Goal: Find specific page/section: Find specific page/section

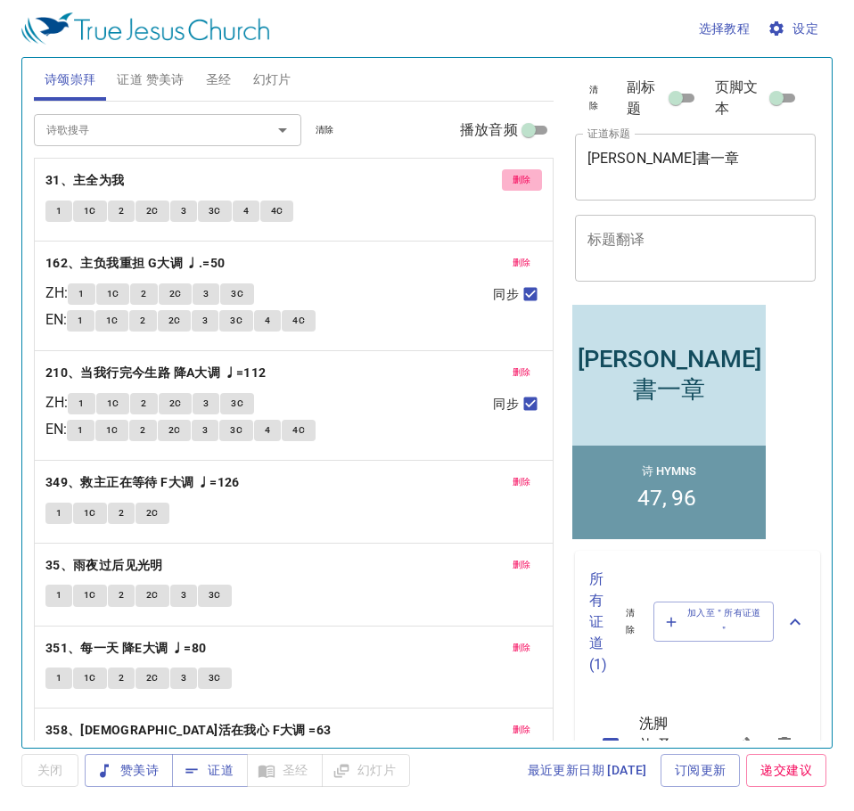
click at [516, 182] on span "删除" at bounding box center [521, 180] width 19 height 16
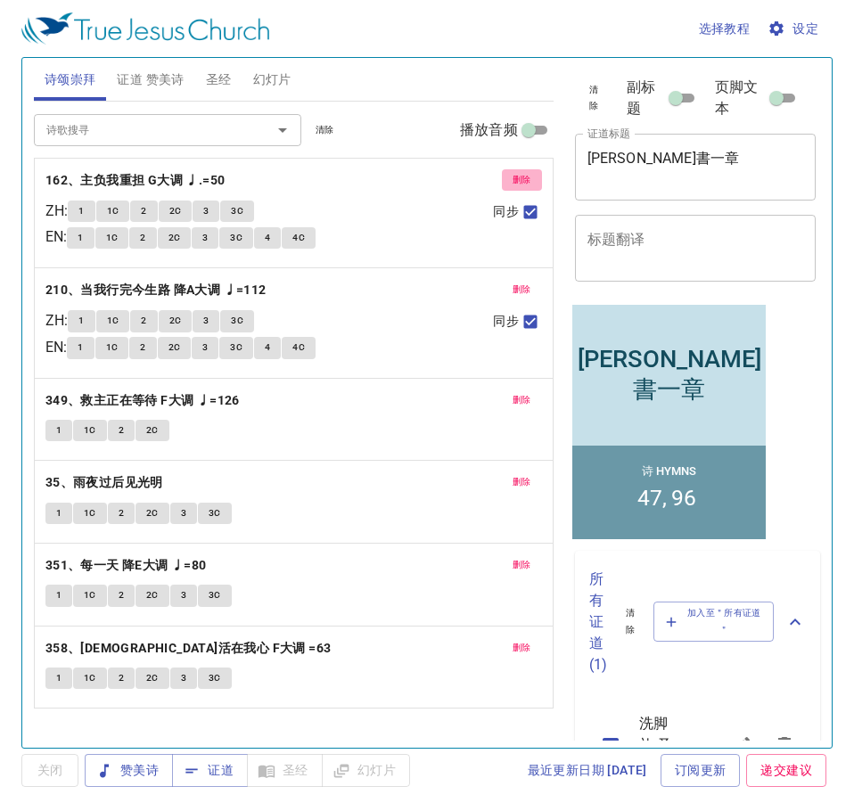
click at [516, 182] on span "删除" at bounding box center [521, 180] width 19 height 16
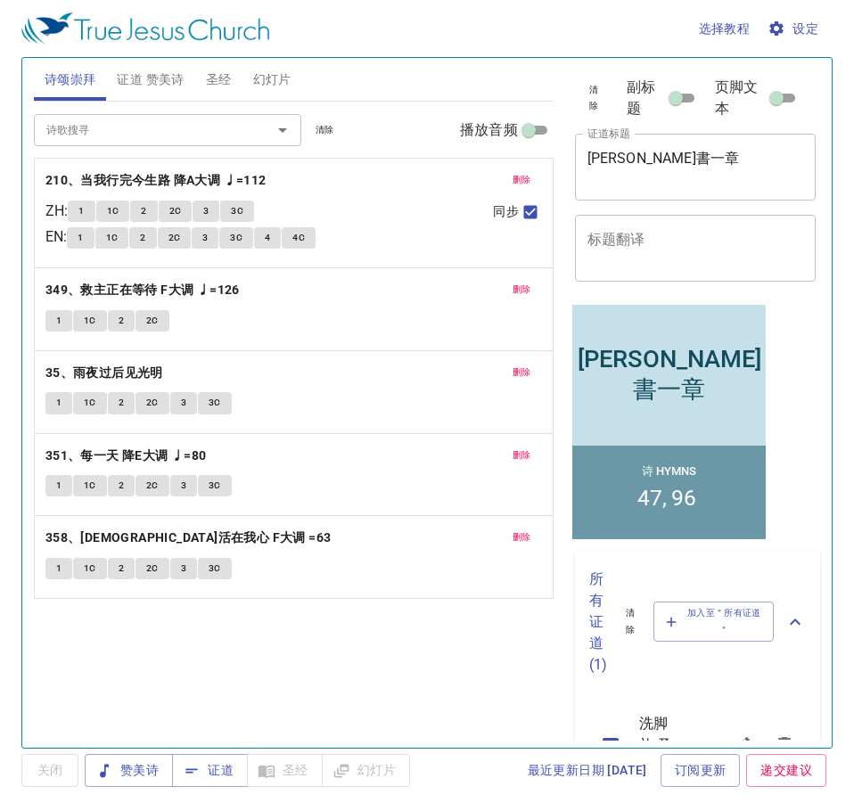
click at [516, 182] on span "删除" at bounding box center [521, 180] width 19 height 16
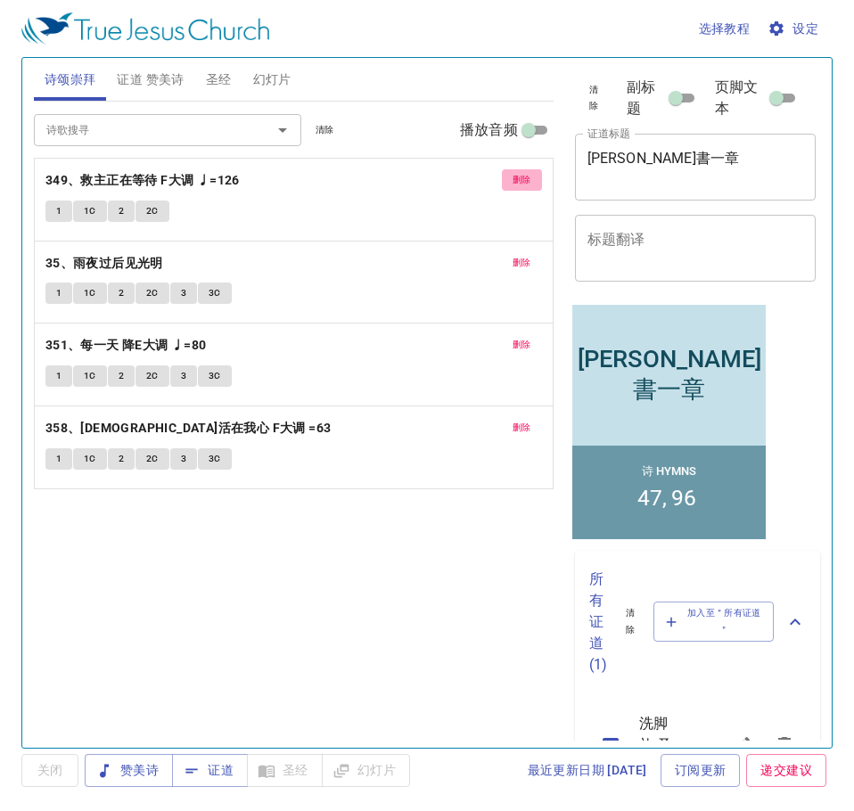
click at [516, 182] on span "删除" at bounding box center [521, 180] width 19 height 16
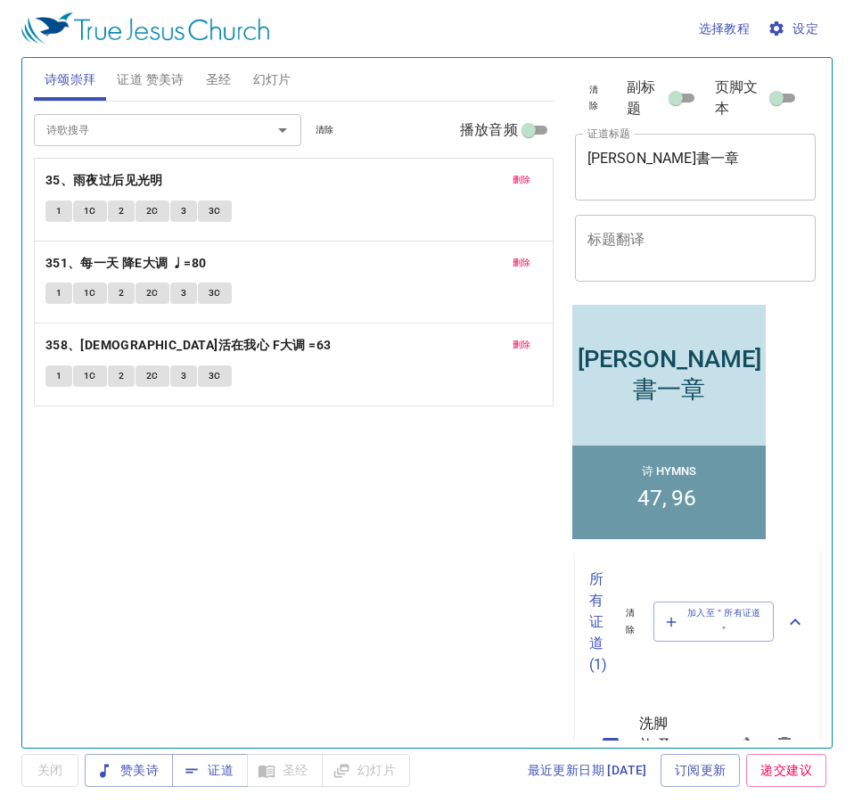
click at [516, 182] on span "删除" at bounding box center [521, 180] width 19 height 16
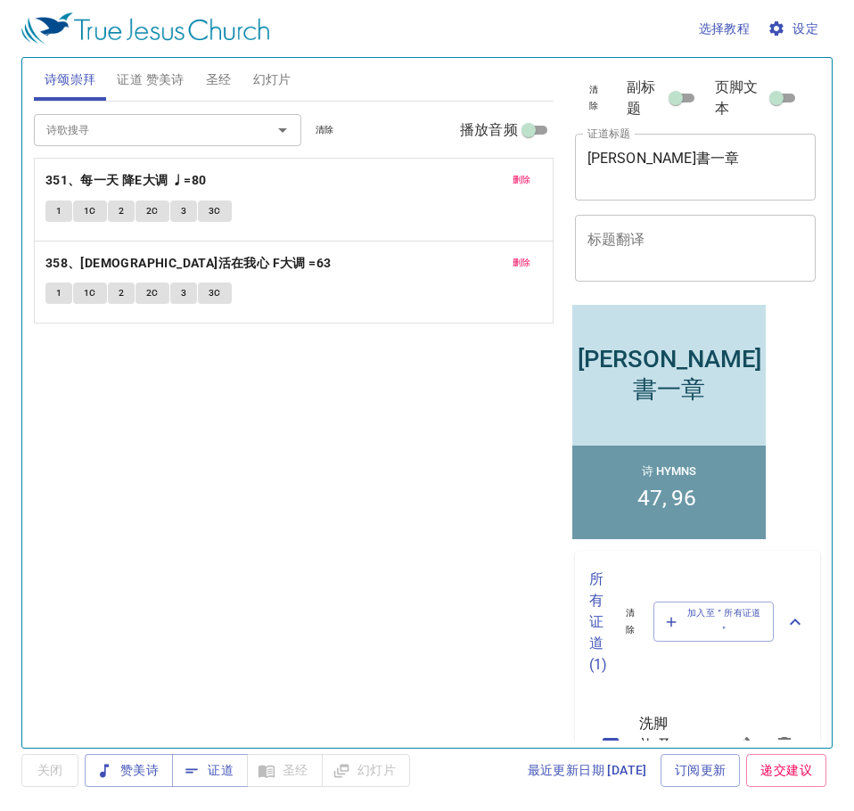
click at [516, 182] on span "删除" at bounding box center [521, 180] width 19 height 16
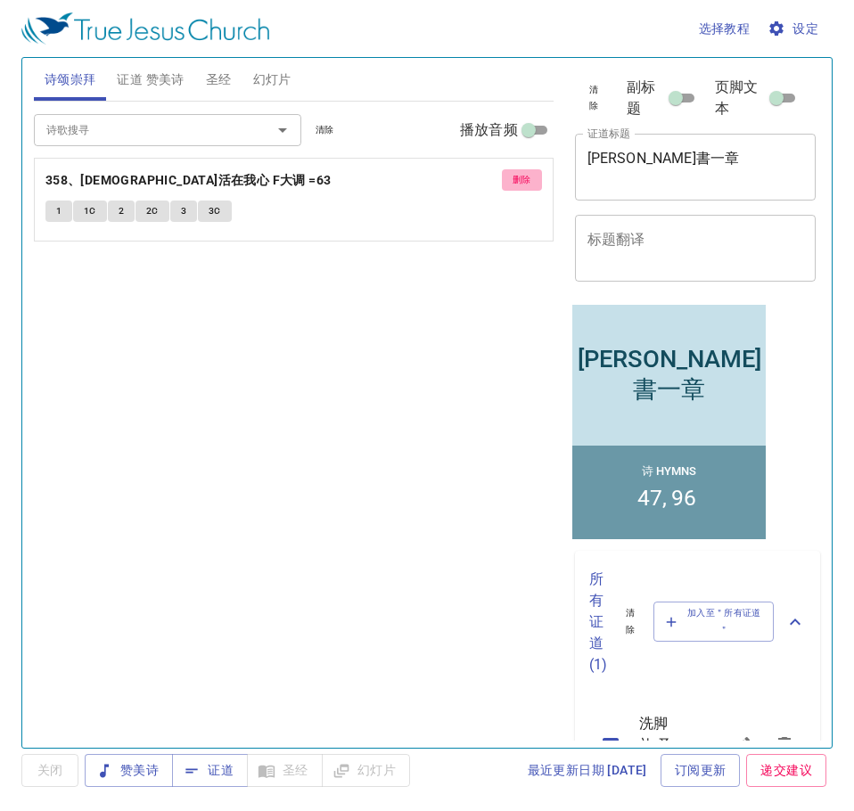
click at [516, 182] on span "删除" at bounding box center [521, 180] width 19 height 16
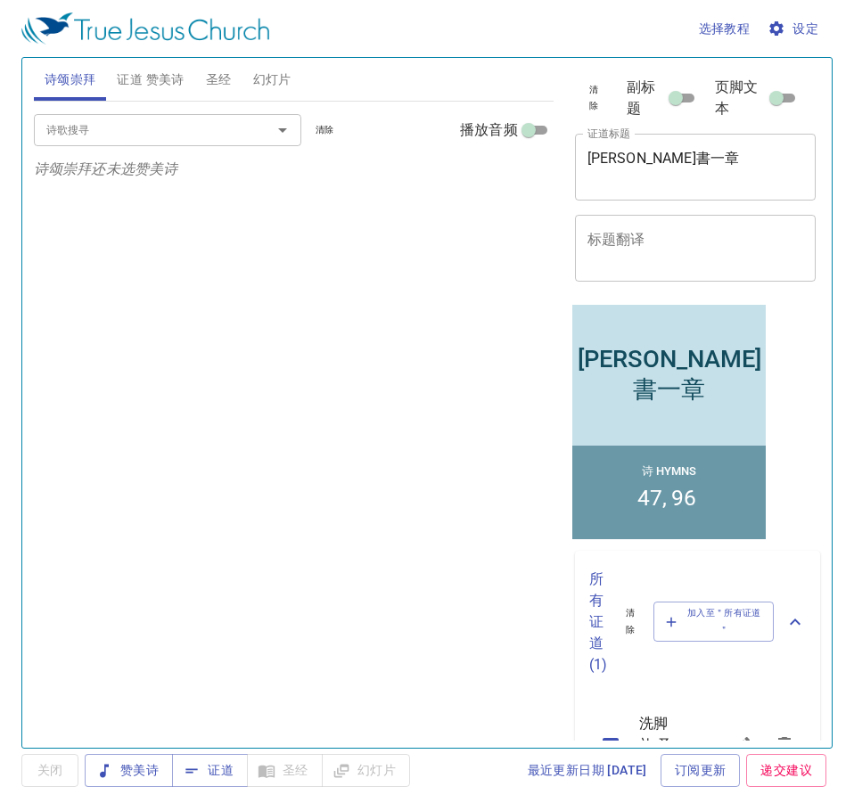
click at [123, 119] on div "诗歌搜寻" at bounding box center [167, 129] width 267 height 31
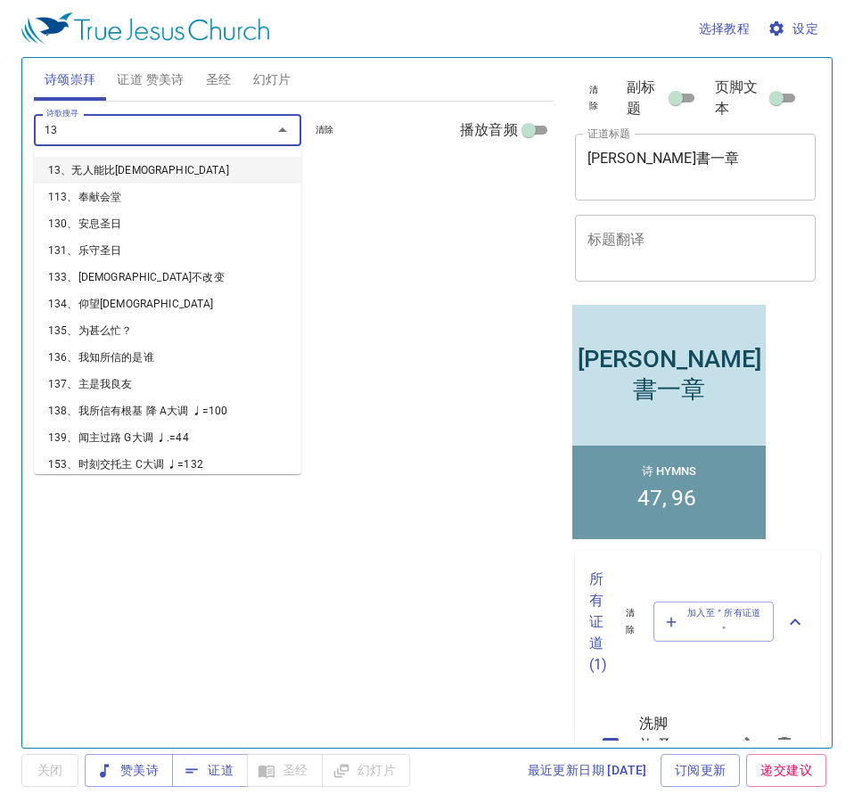
type input "138"
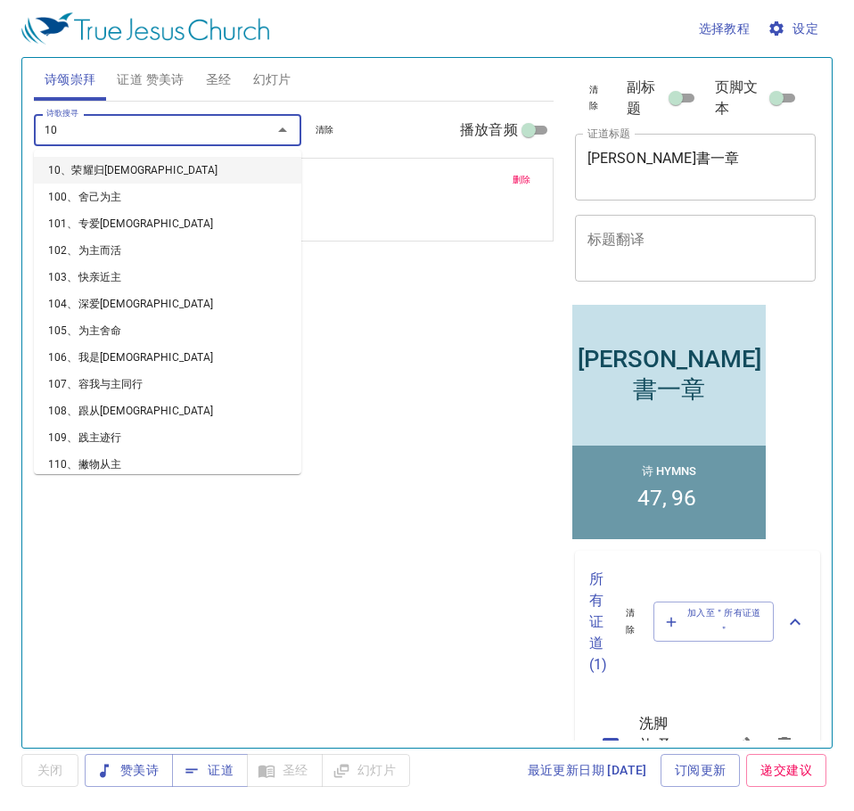
type input "104"
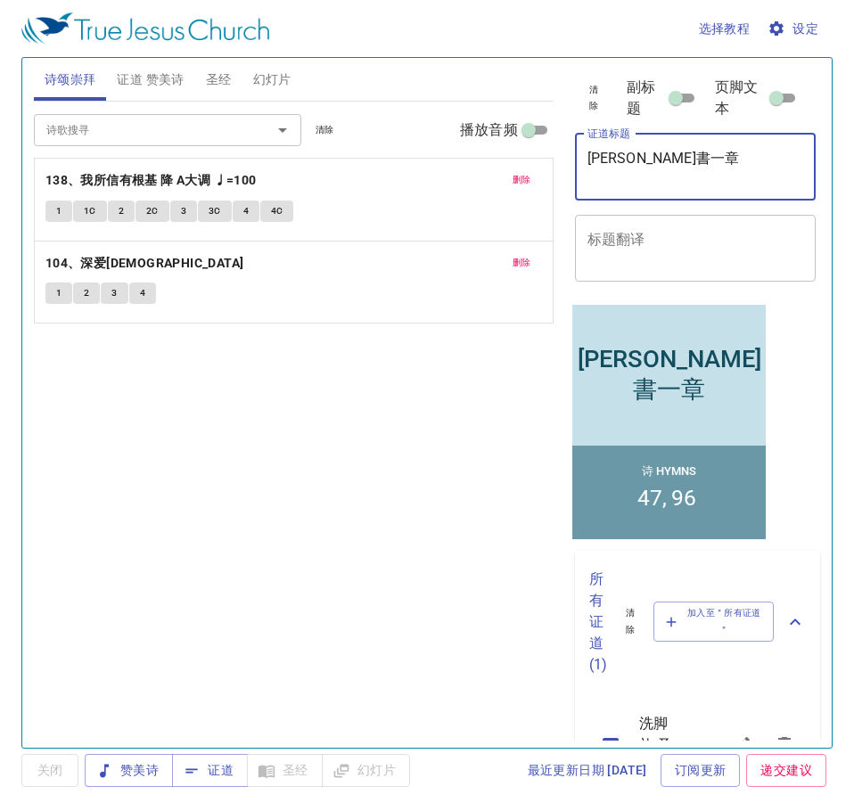
click at [716, 154] on textarea "雅各書一章" at bounding box center [695, 167] width 217 height 34
type textarea "雅"
type textarea "x"
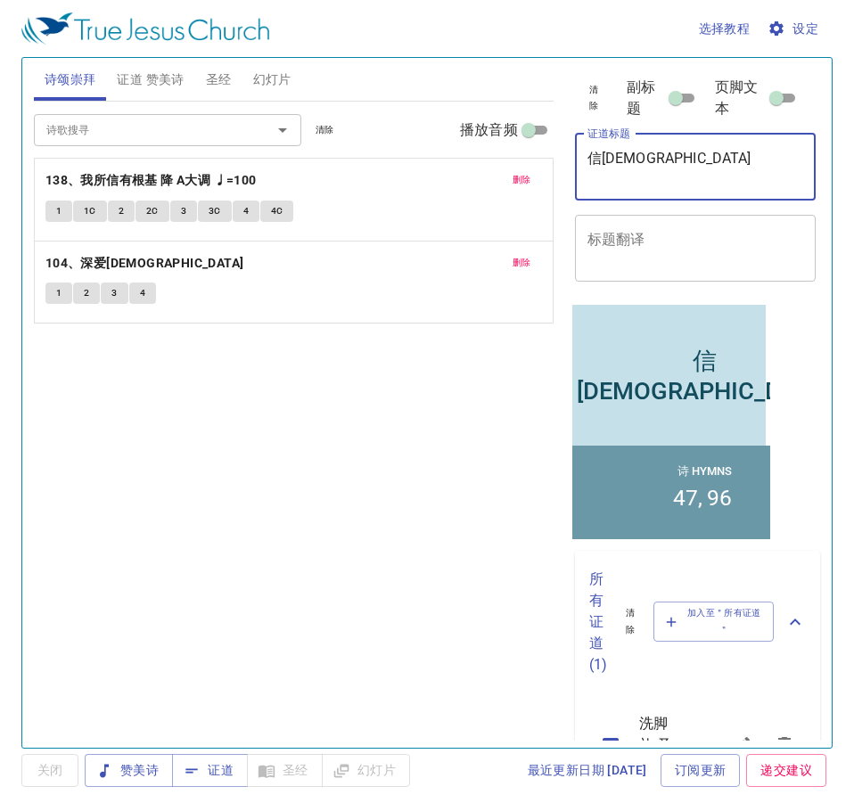
type textarea "信[DEMOGRAPHIC_DATA]"
click at [148, 85] on span "证道 赞美诗" at bounding box center [150, 80] width 67 height 22
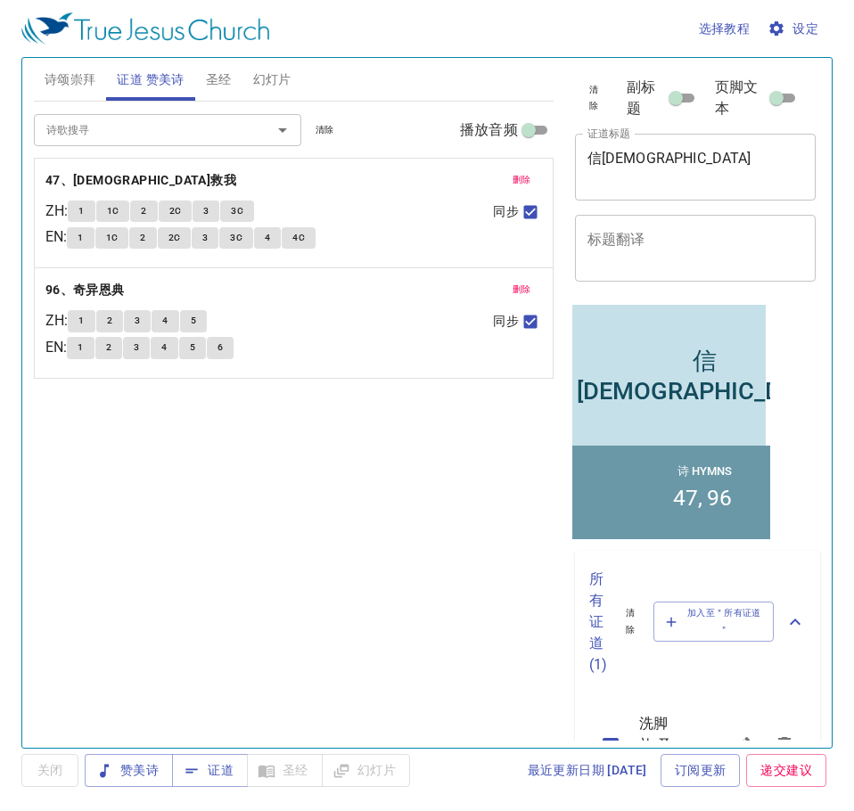
click at [524, 181] on span "删除" at bounding box center [521, 180] width 19 height 16
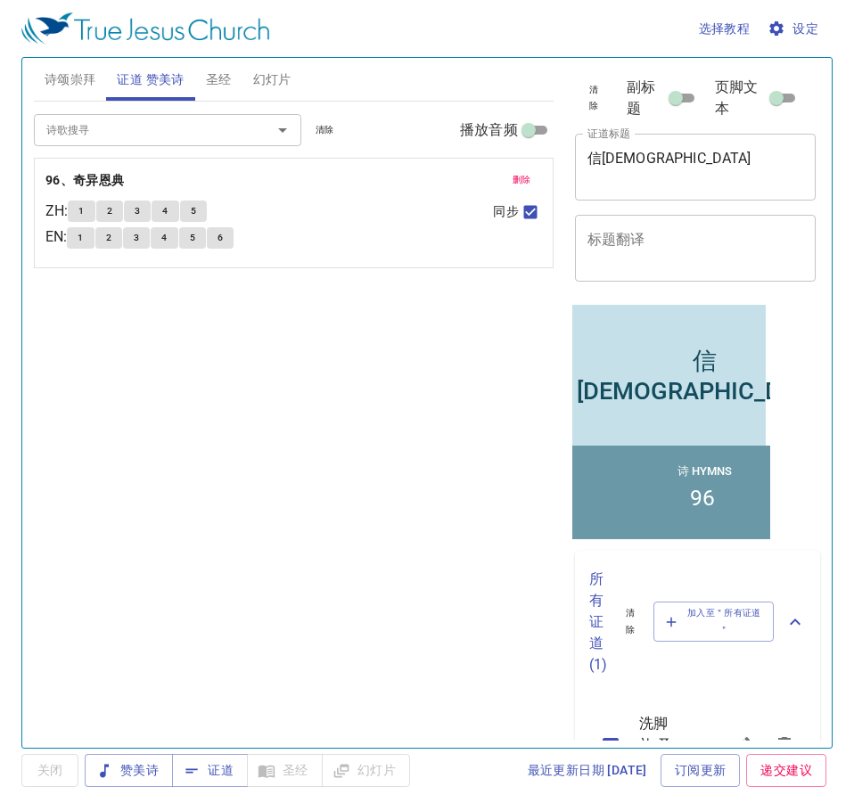
click at [524, 181] on span "删除" at bounding box center [521, 180] width 19 height 16
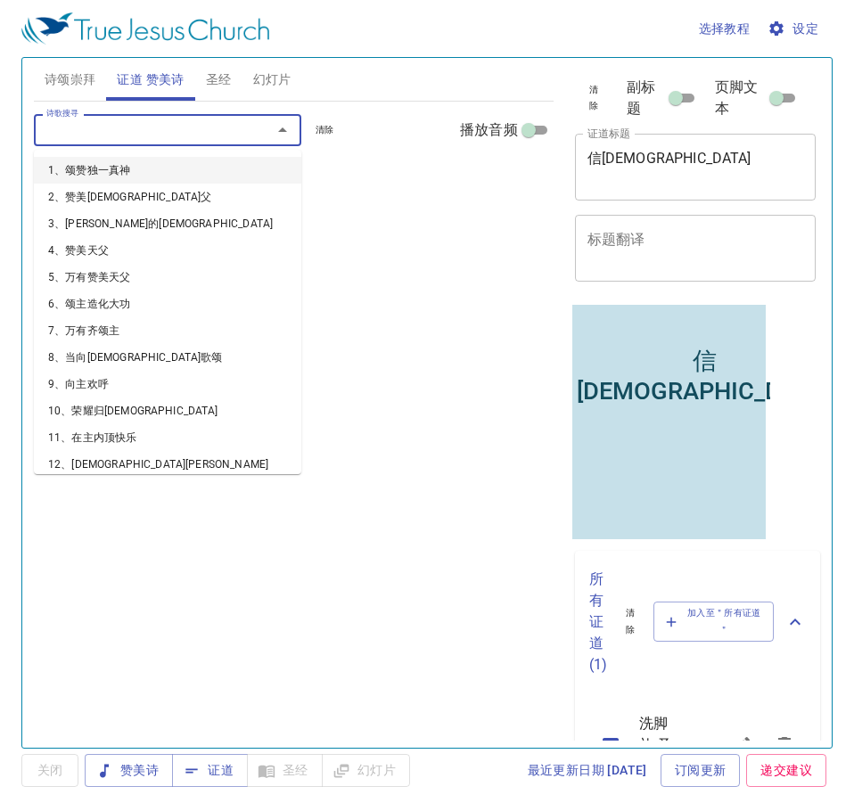
click at [145, 136] on input "诗歌搜寻" at bounding box center [141, 129] width 204 height 20
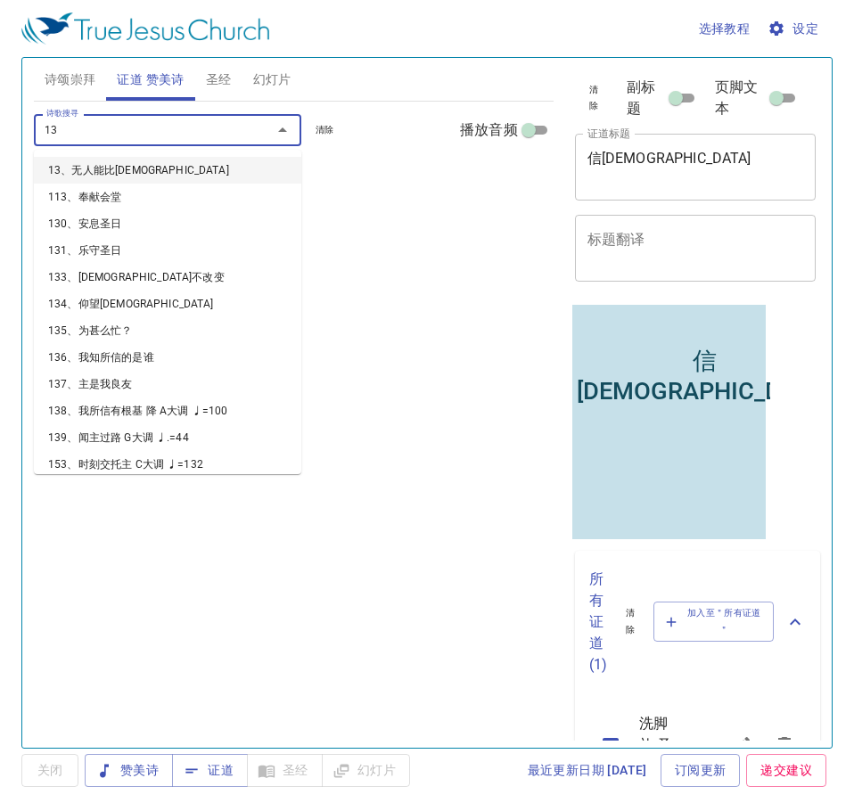
type input "138"
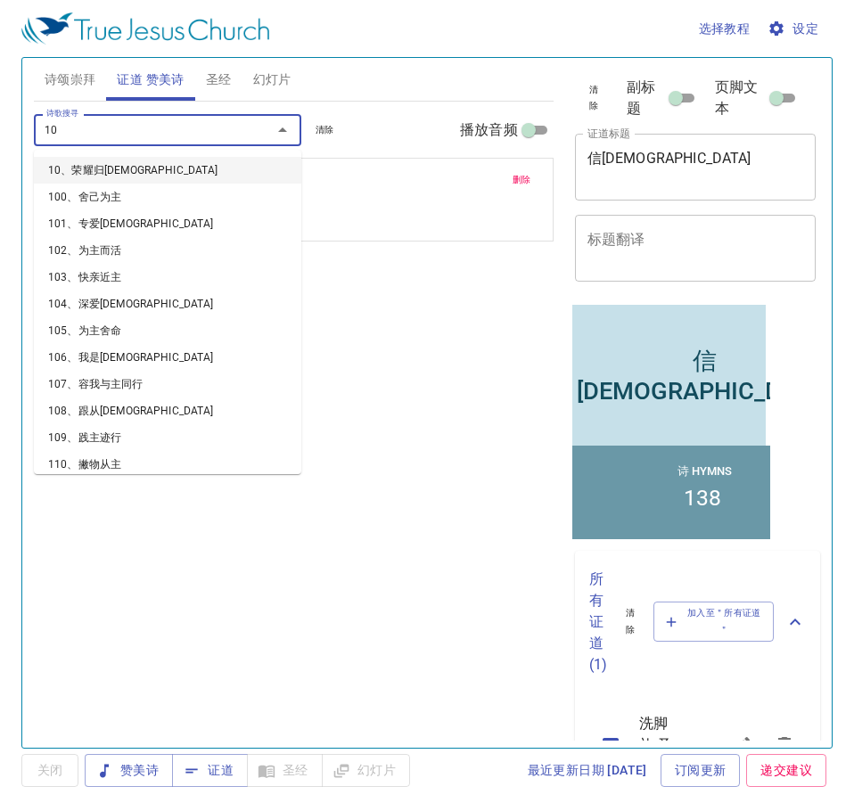
type input "104"
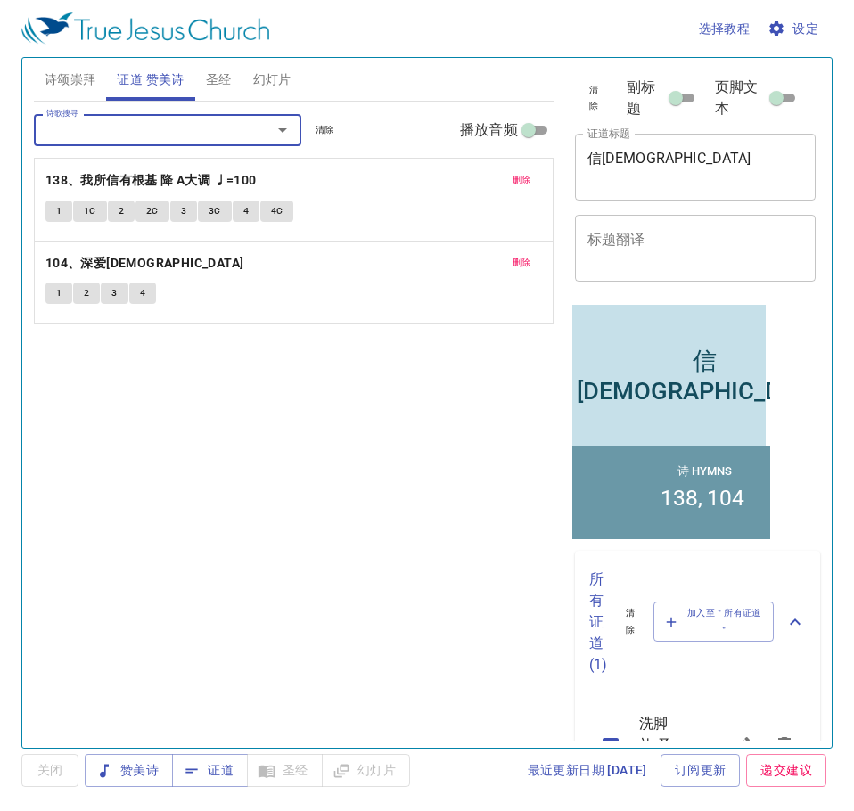
click at [78, 90] on span "诗颂崇拜" at bounding box center [71, 80] width 52 height 22
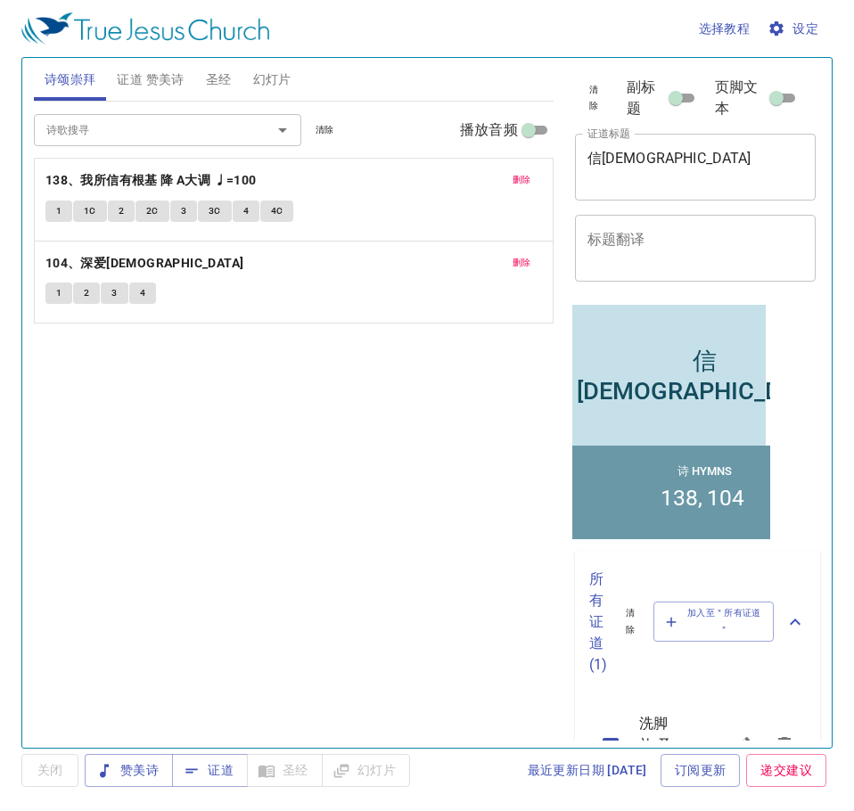
click at [70, 131] on input "诗歌搜寻" at bounding box center [141, 129] width 204 height 20
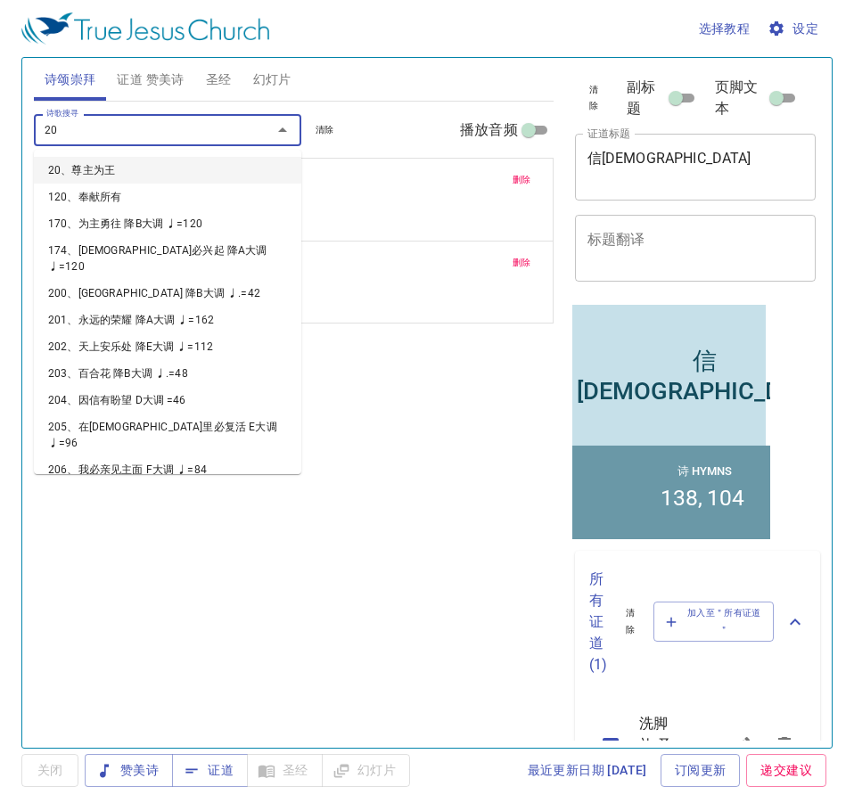
type input "201"
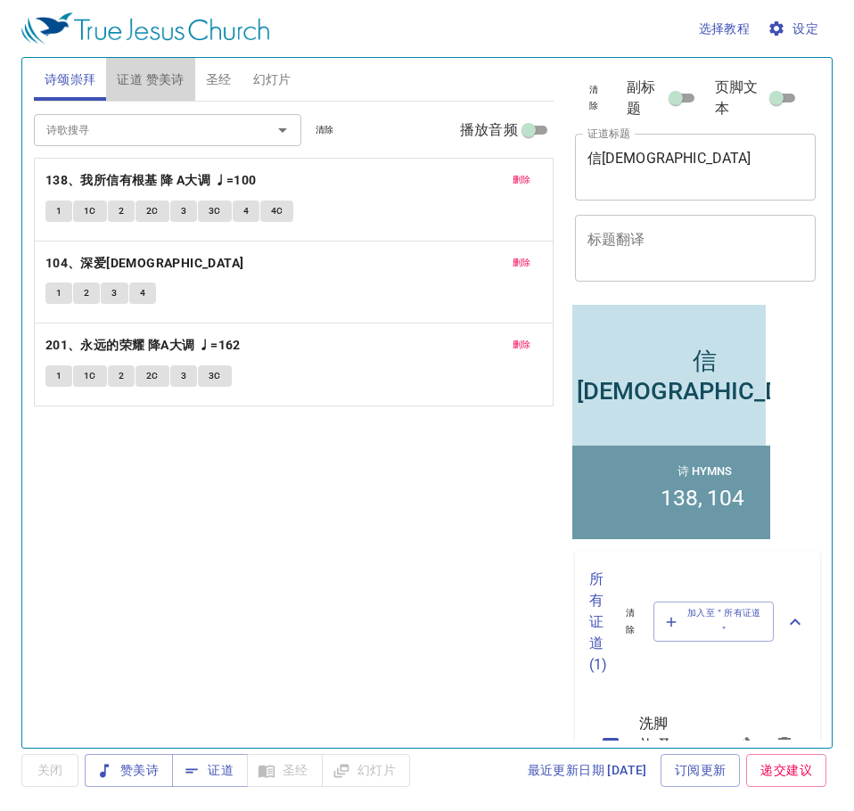
click at [147, 69] on span "证道 赞美诗" at bounding box center [150, 80] width 67 height 22
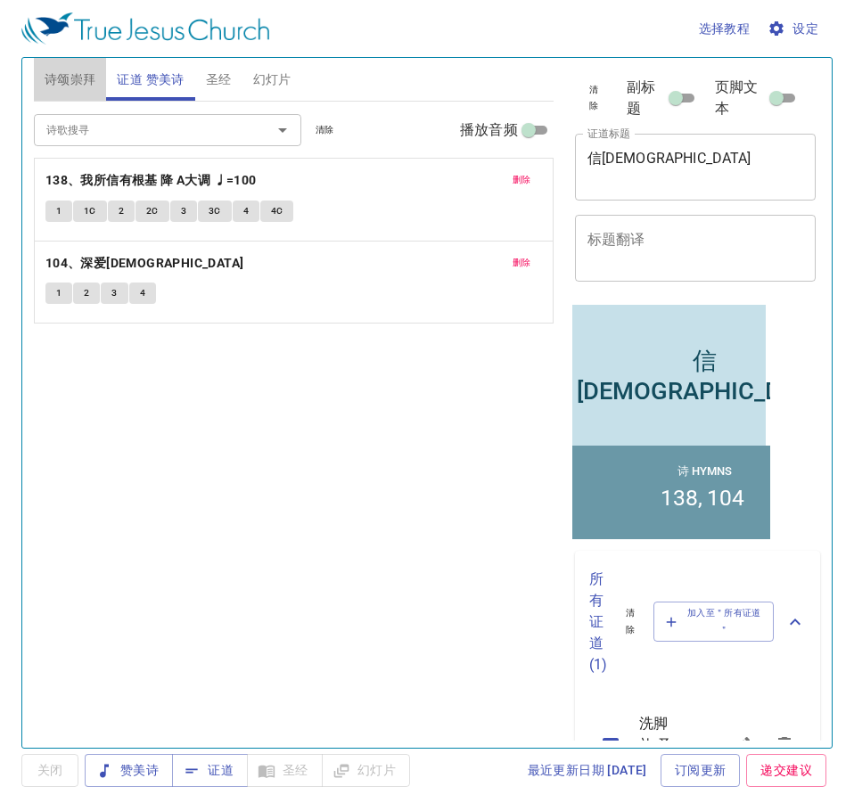
click at [71, 89] on span "诗颂崇拜" at bounding box center [71, 80] width 52 height 22
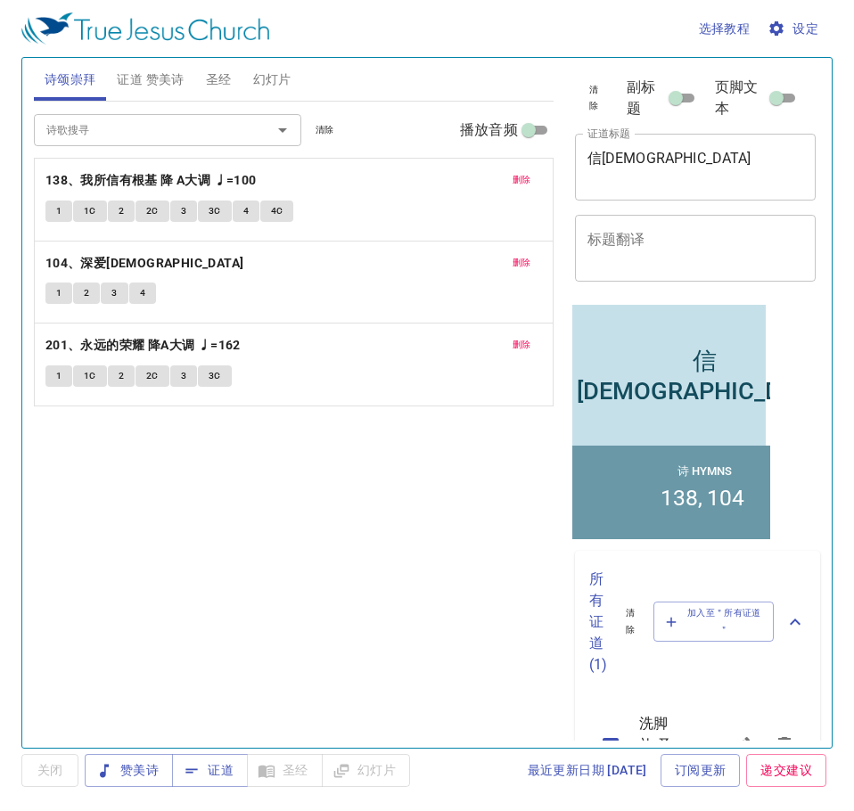
click at [526, 187] on span "删除" at bounding box center [521, 180] width 19 height 16
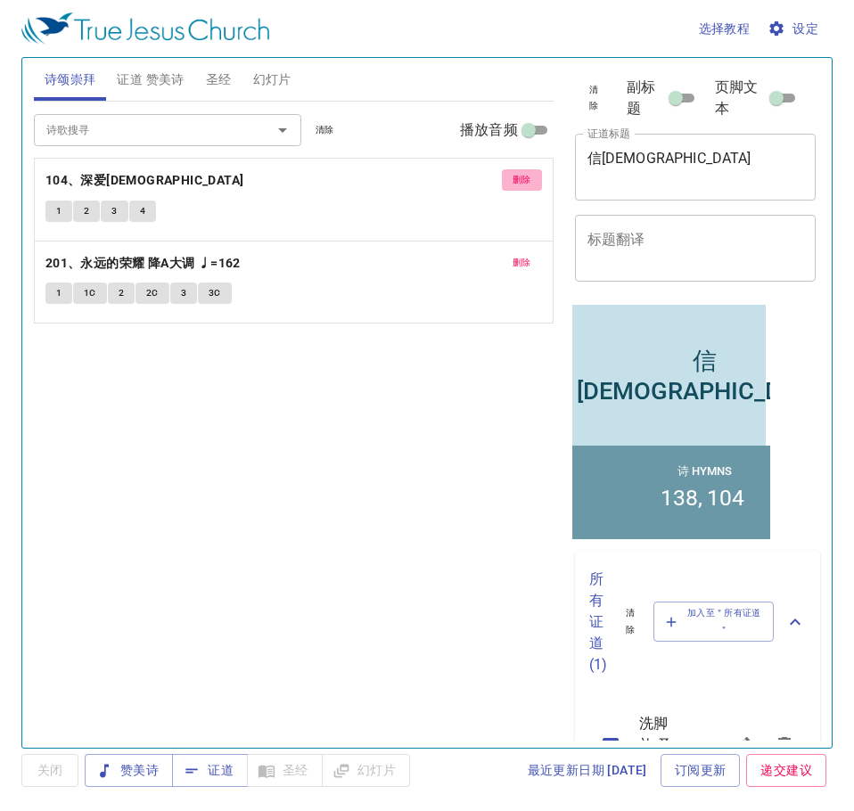
click at [526, 187] on span "删除" at bounding box center [521, 180] width 19 height 16
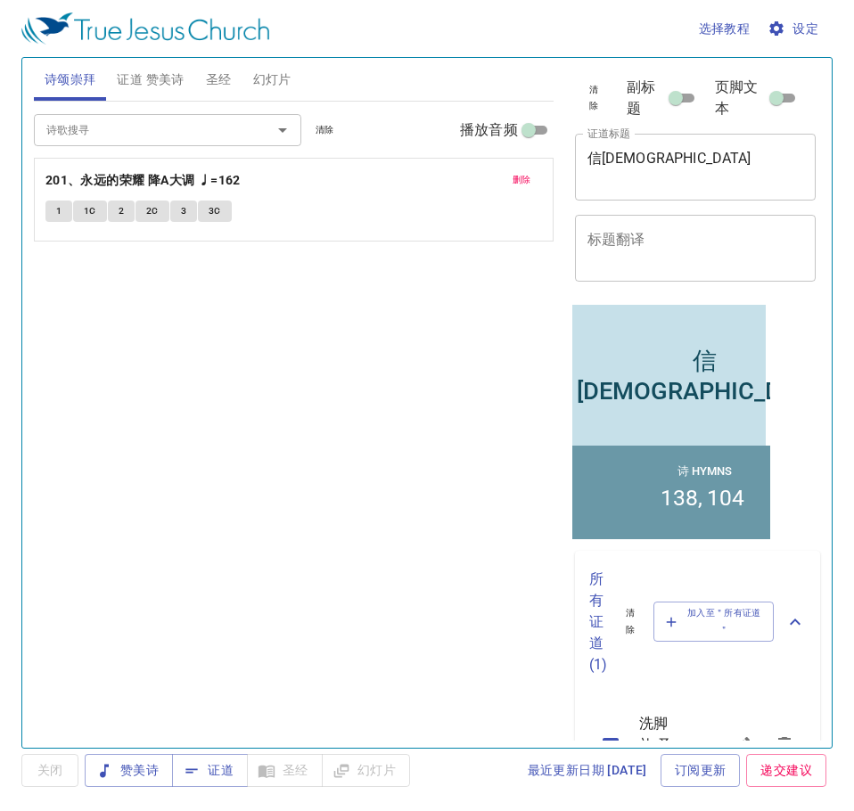
click at [137, 126] on input "诗歌搜寻" at bounding box center [141, 129] width 204 height 20
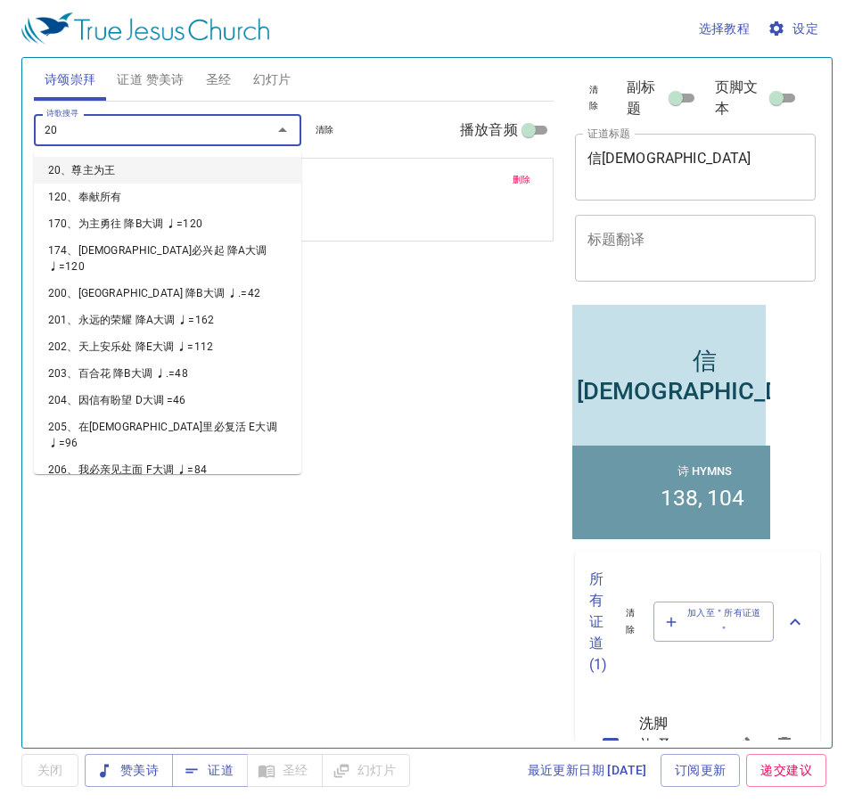
type input "208"
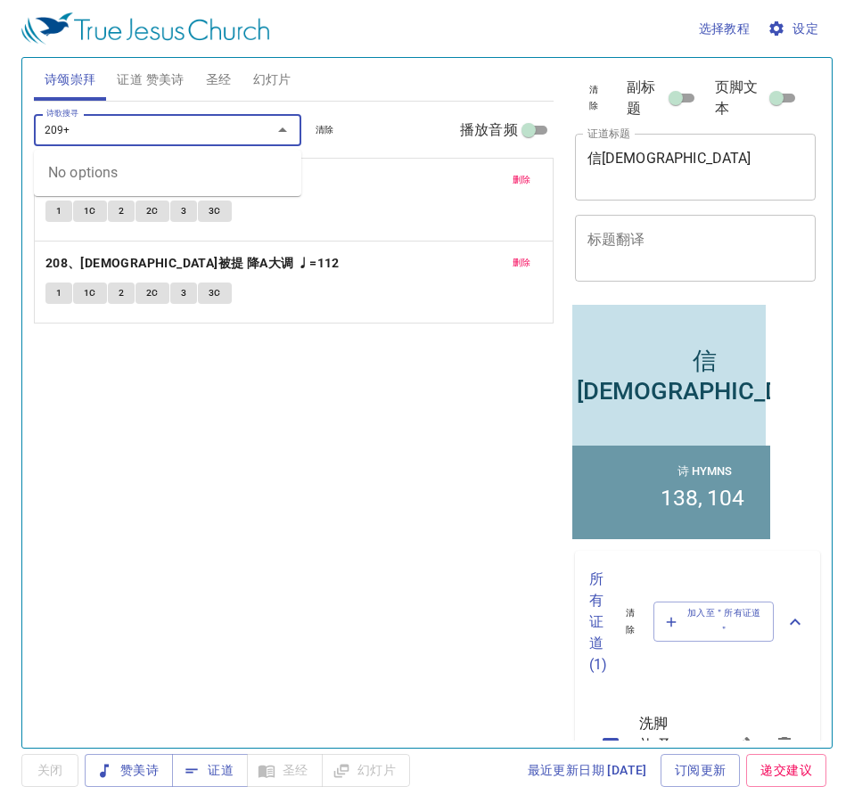
type input "209"
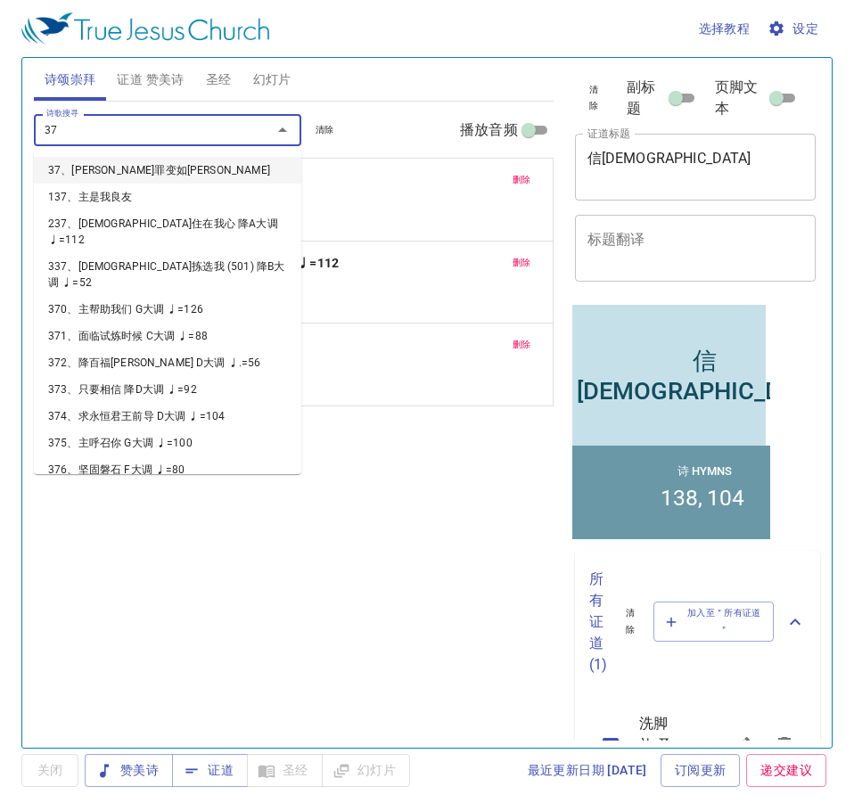
type input "375"
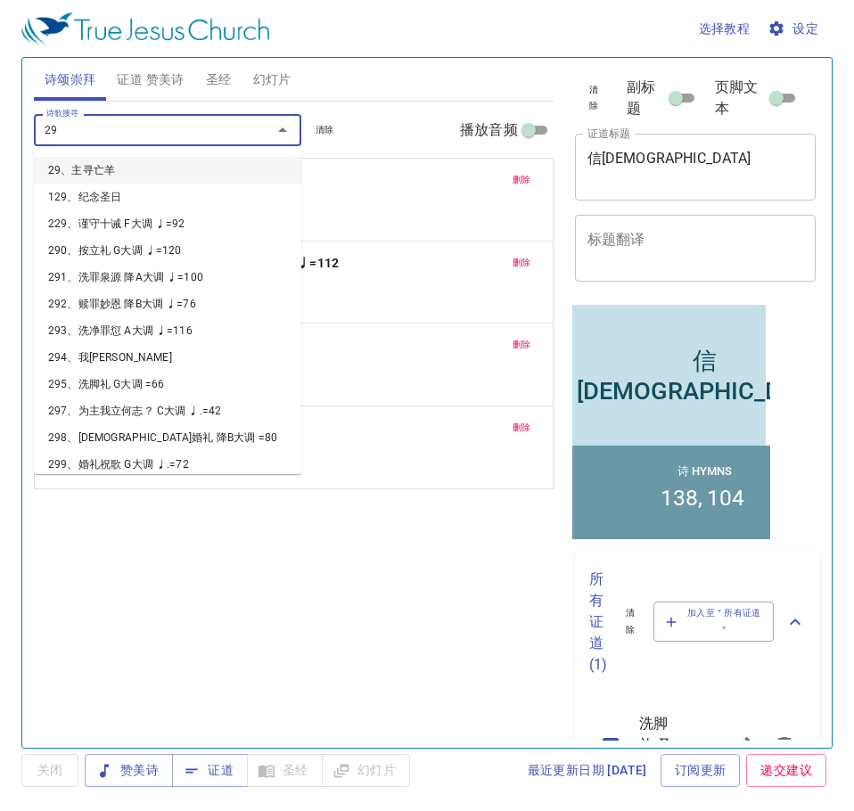
type input "296"
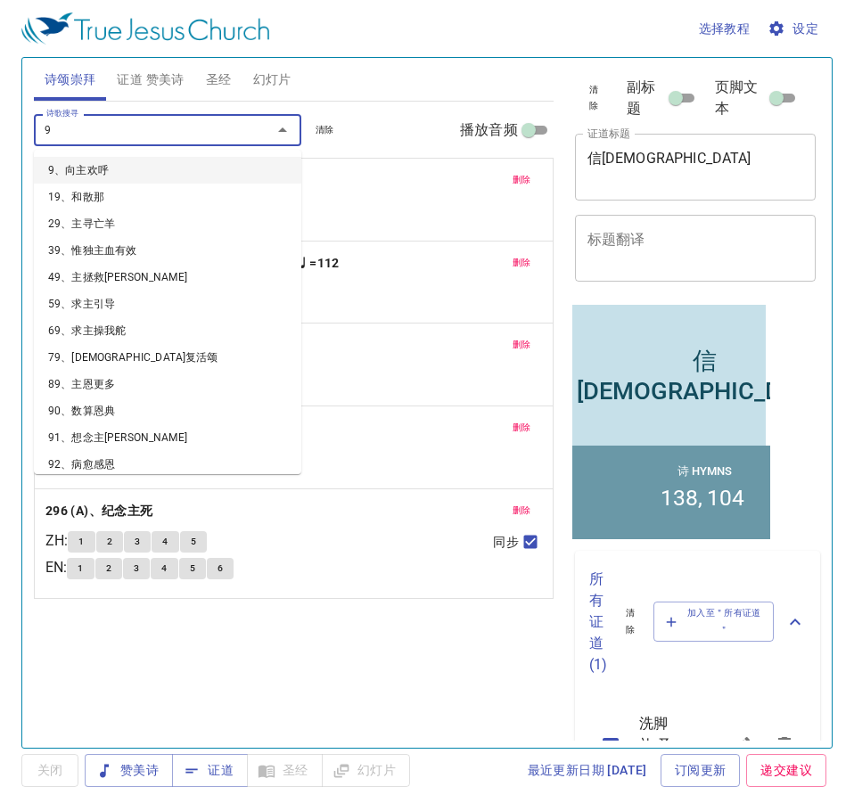
type input "98"
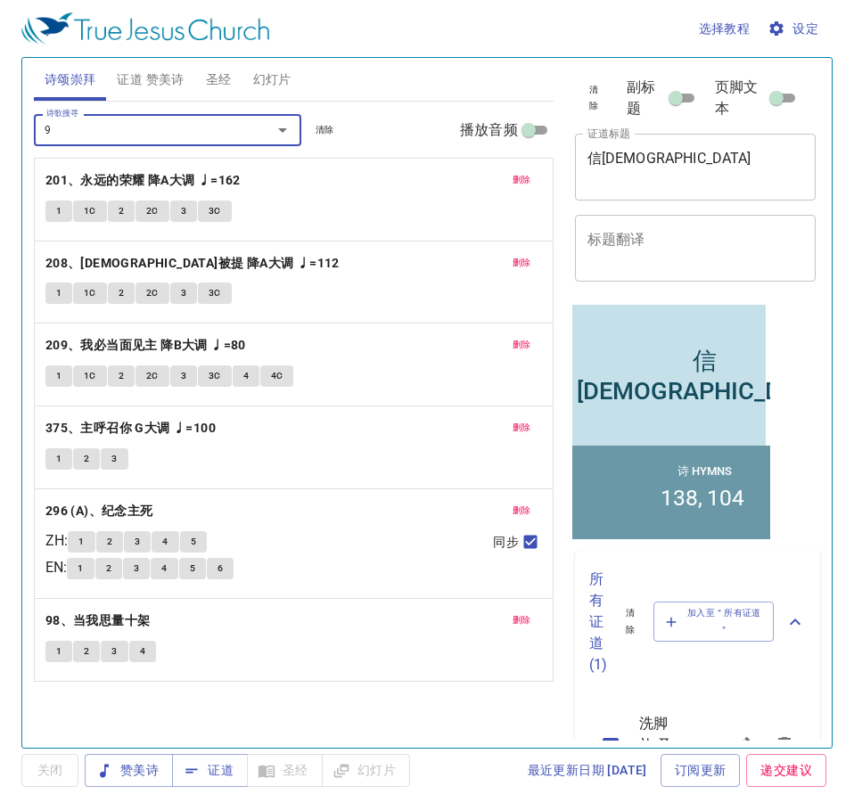
type input "99"
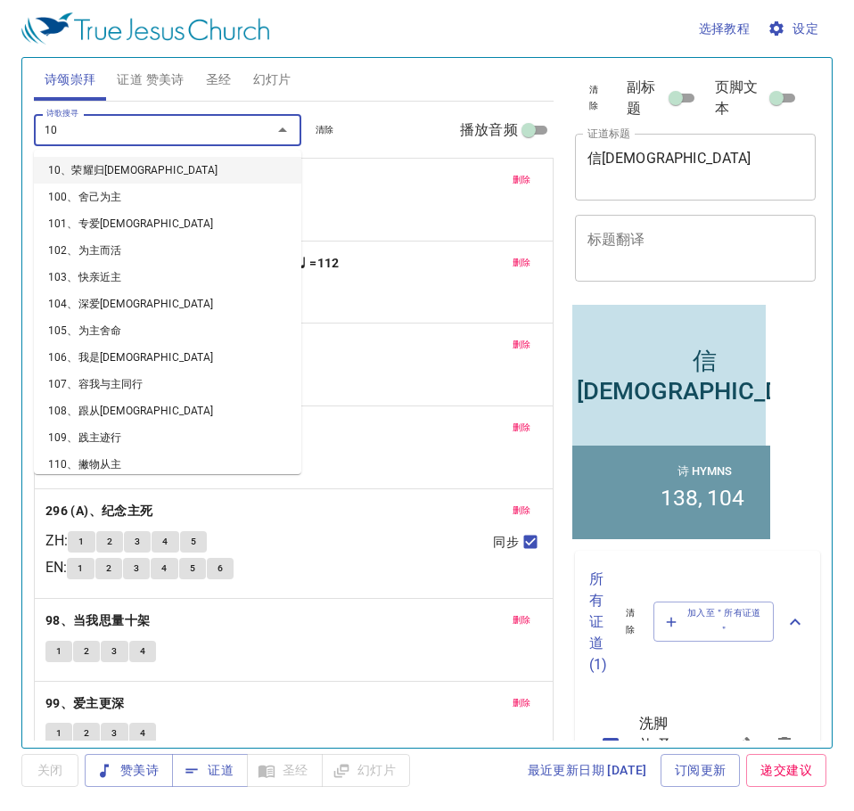
type input "100"
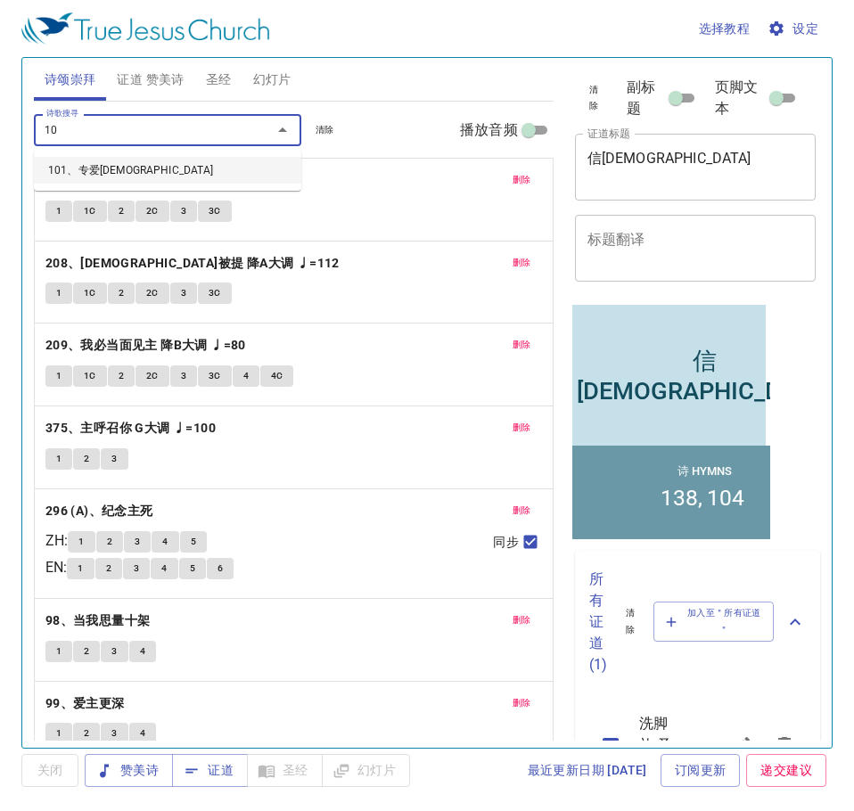
type input "101"
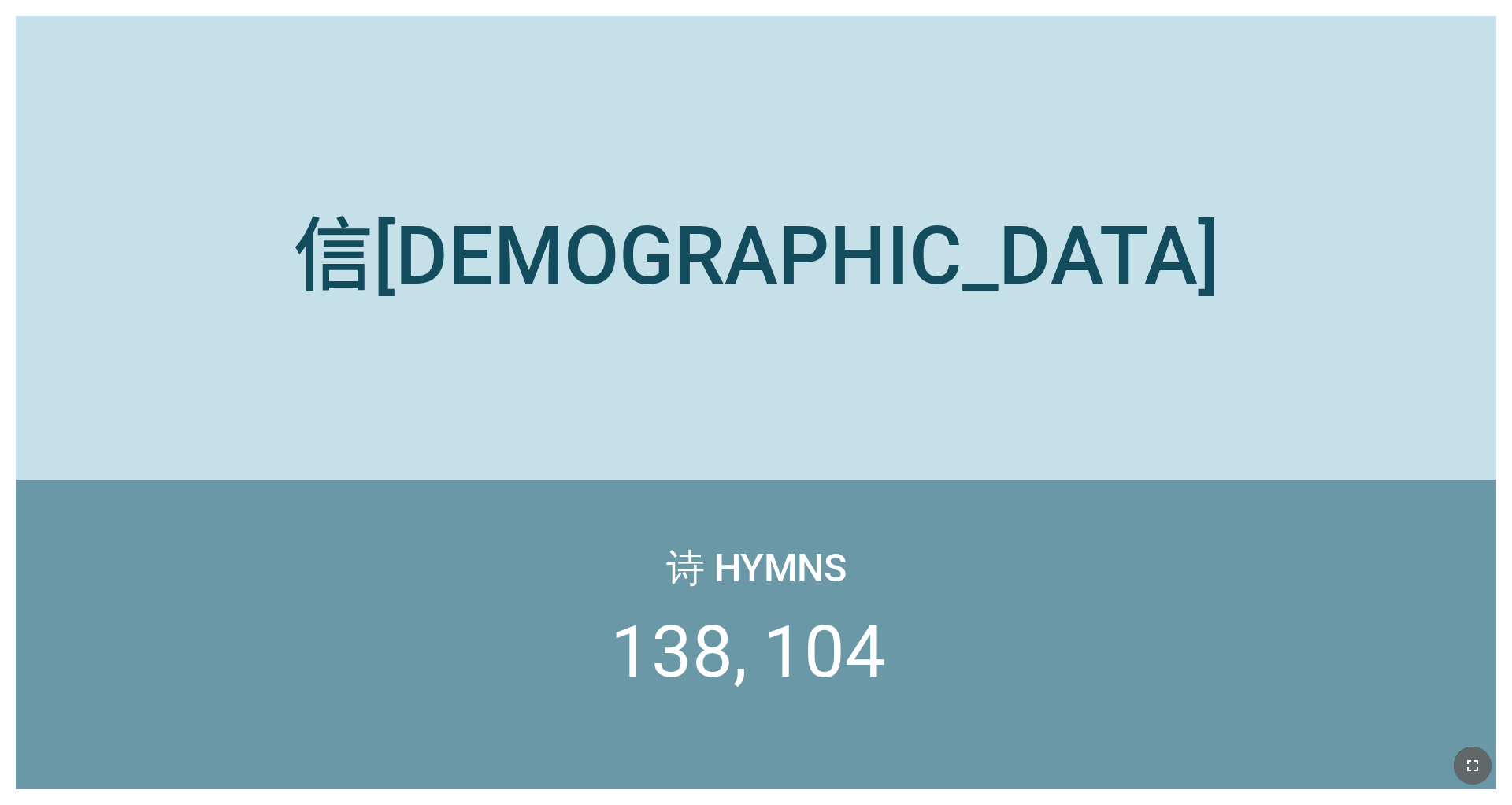
click at [806, 604] on icon "button" at bounding box center [1472, 764] width 19 height 19
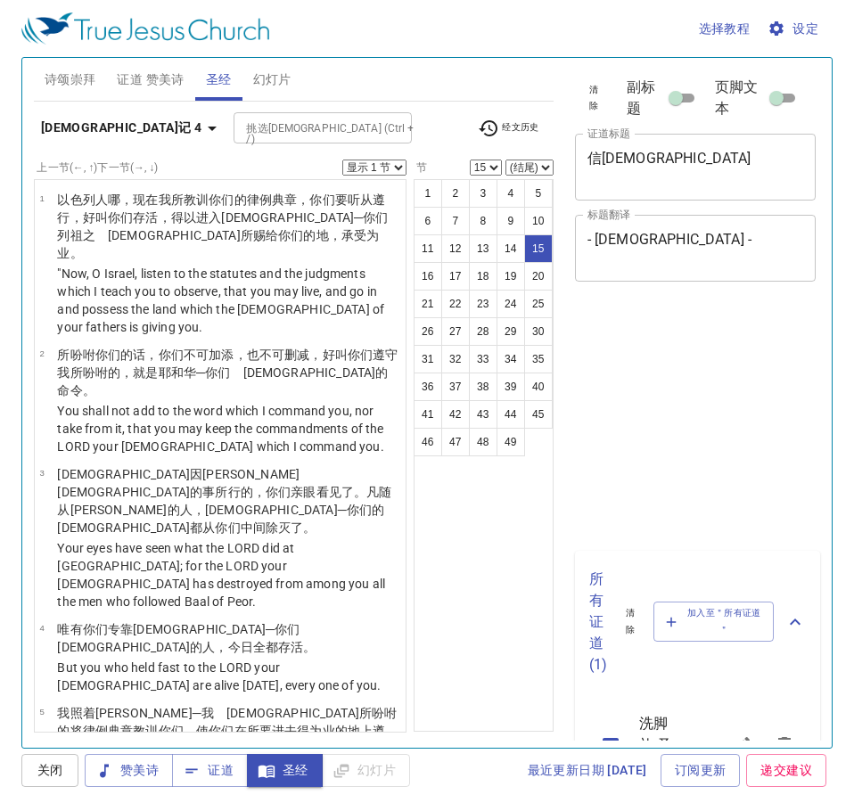
select select "15"
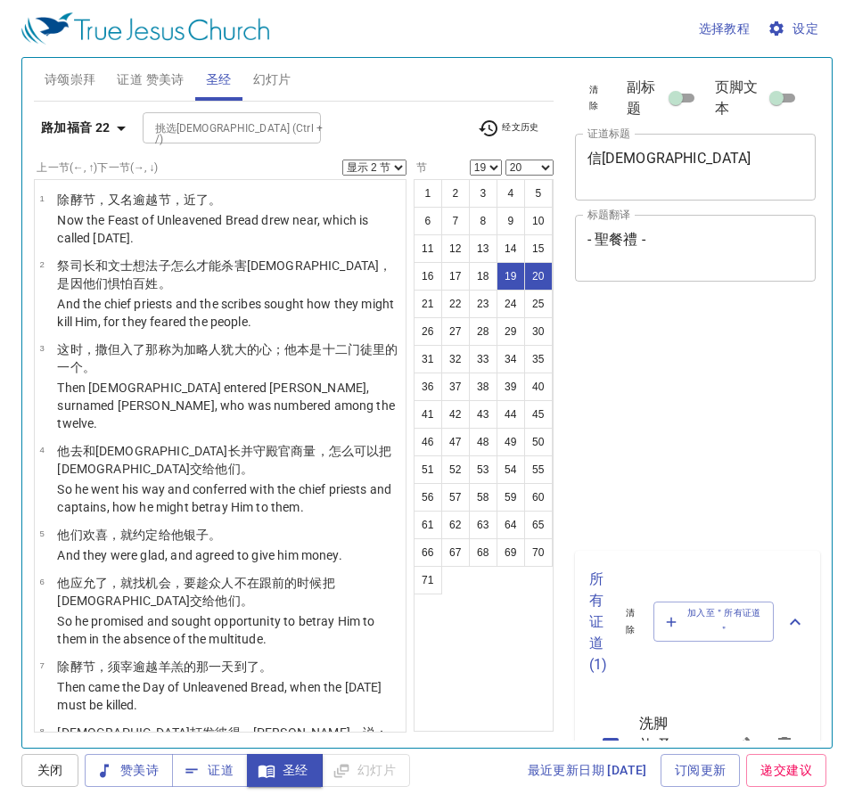
select select "2"
select select "19"
select select "20"
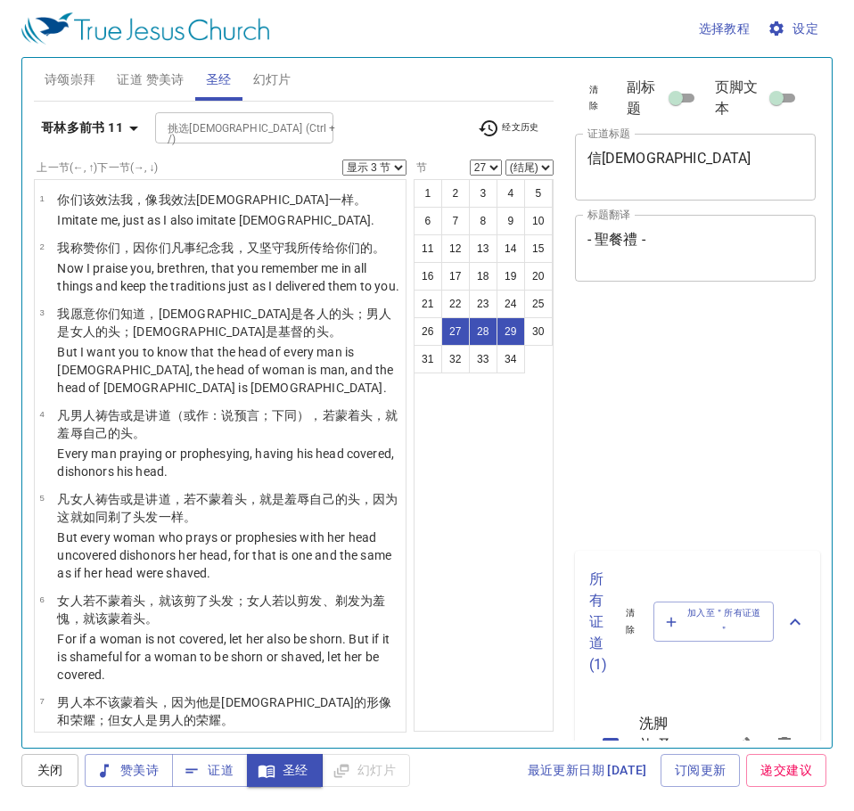
select select "3"
select select "27"
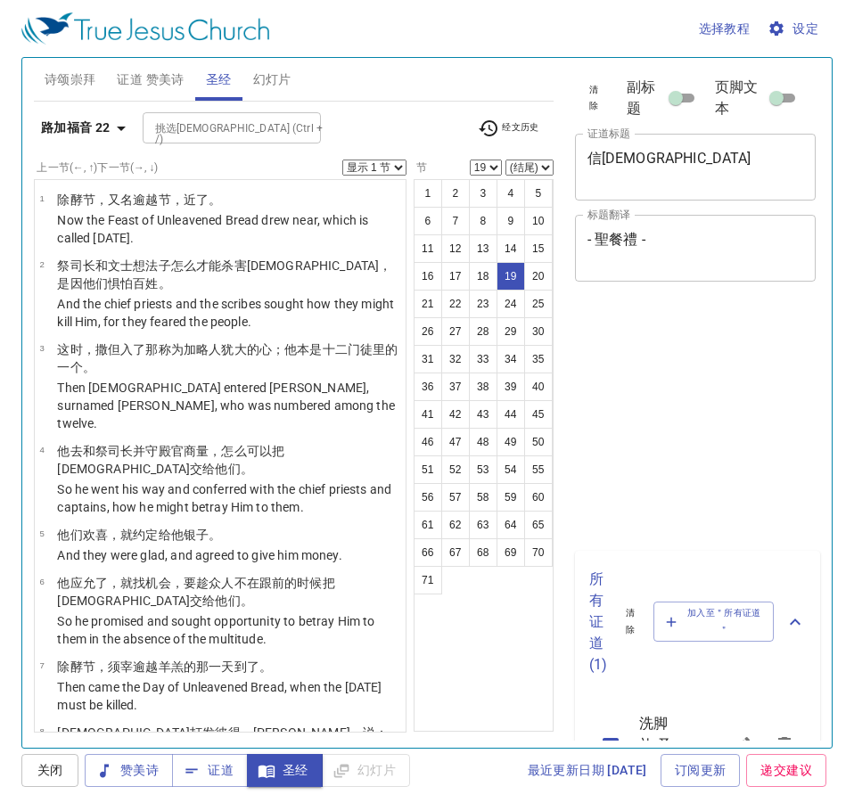
select select "19"
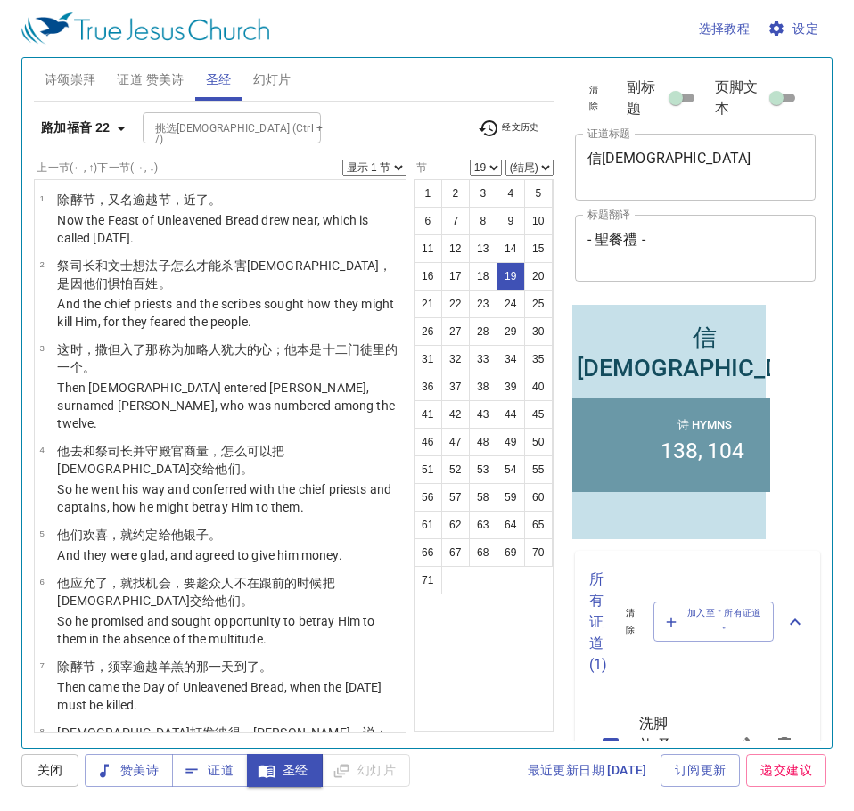
scroll to position [1259, 0]
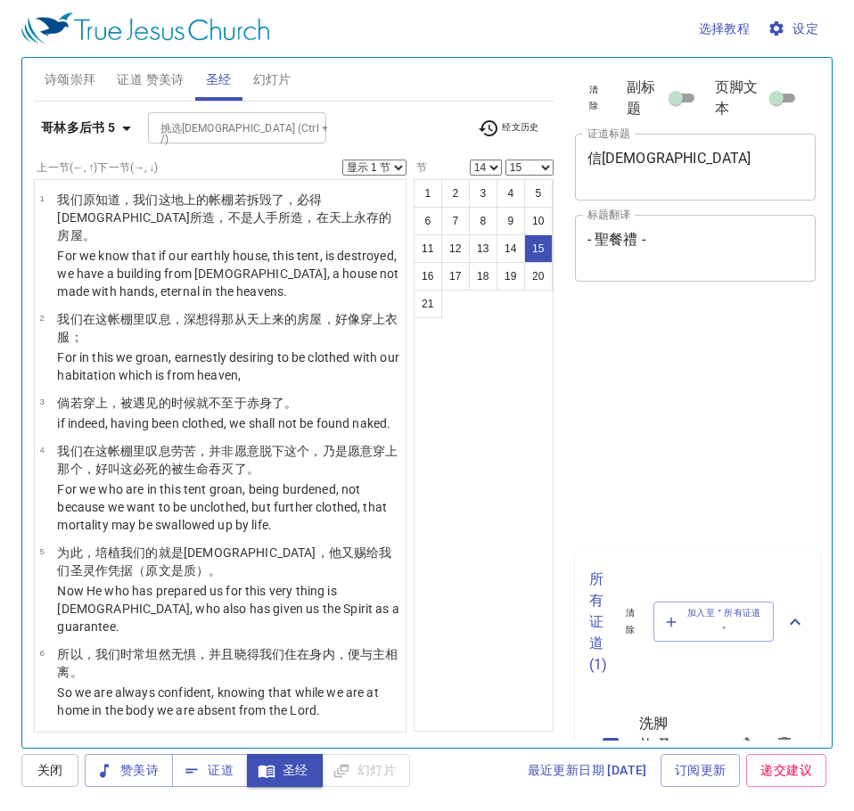
select select "14"
select select "15"
select select "14"
select select "15"
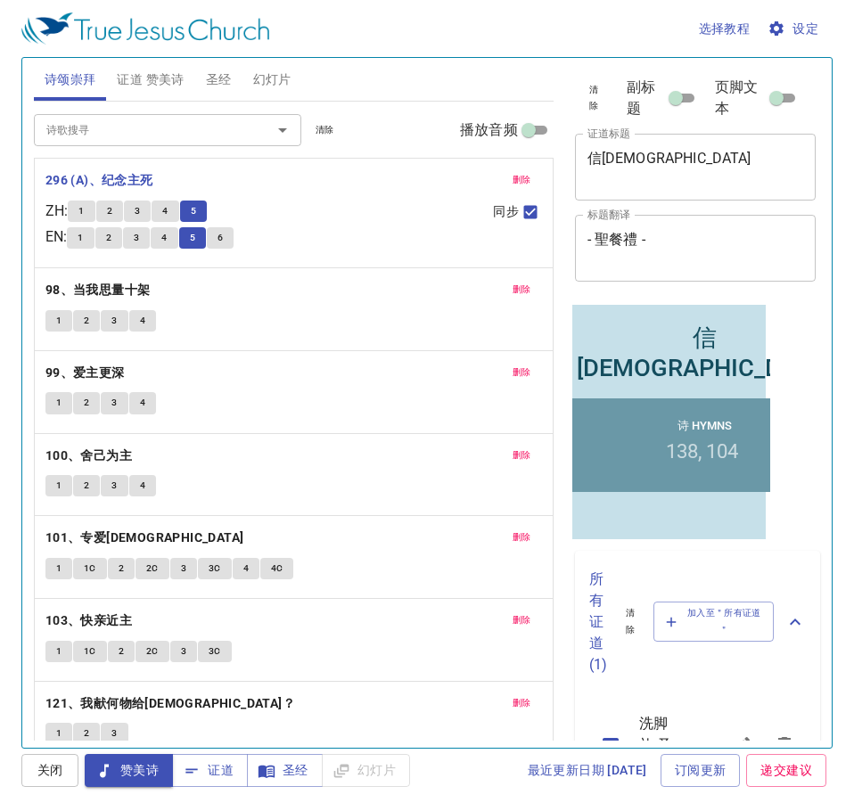
click at [797, 29] on span "设定" at bounding box center [794, 29] width 47 height 22
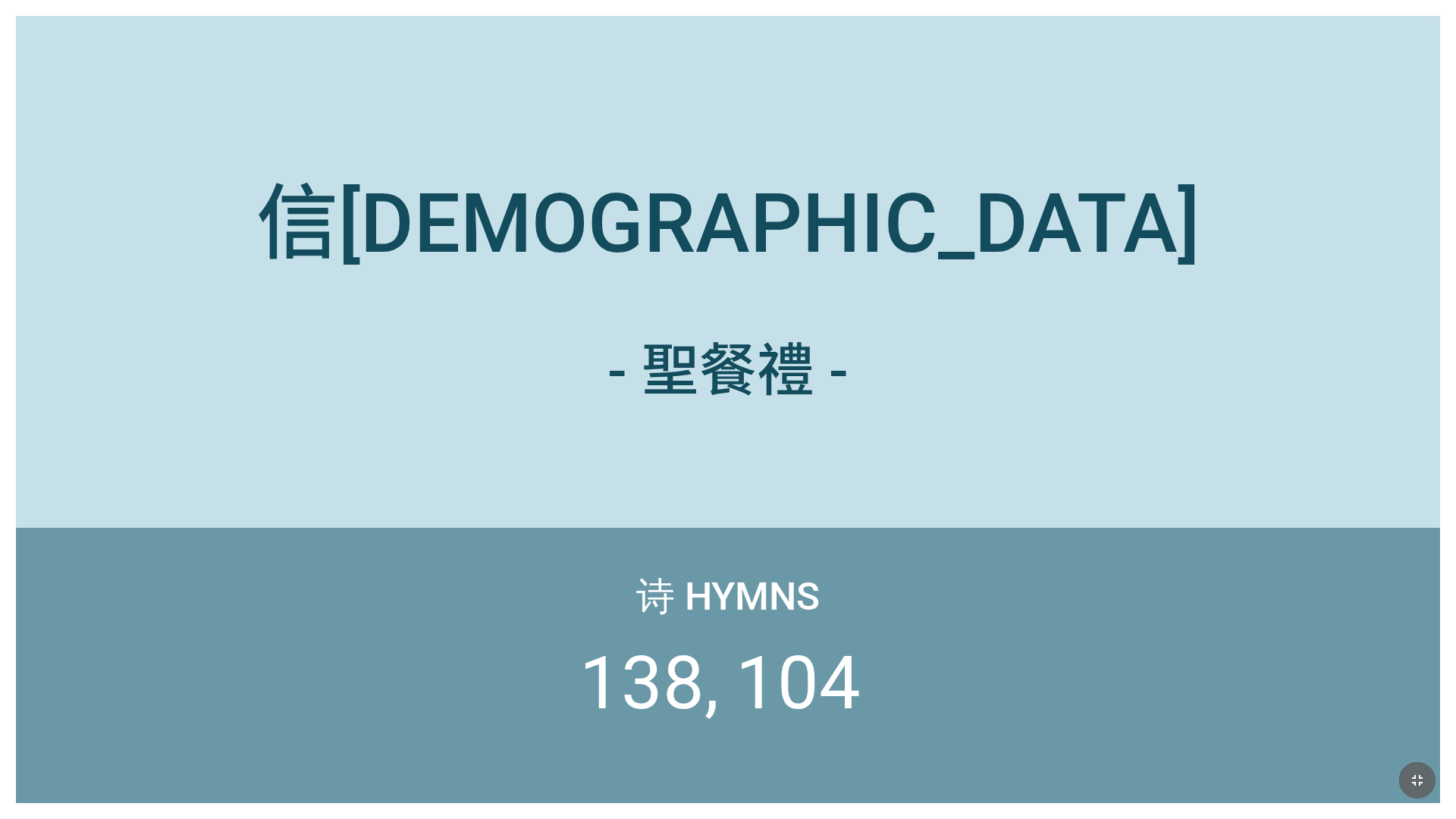
drag, startPoint x: 1417, startPoint y: 780, endPoint x: 1417, endPoint y: 736, distance: 44.0
click at [1417, 780] on icon "button" at bounding box center [1417, 780] width 18 height 18
